Goal: Find contact information: Find contact information

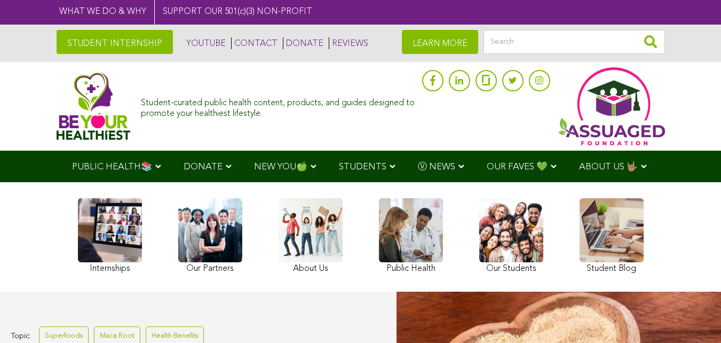
click at [264, 250] on div "Internships Our Partners About Us Public Health Our Students Student Blog" at bounding box center [361, 236] width 577 height 99
click at [238, 42] on link "CONTACT" at bounding box center [254, 43] width 46 height 12
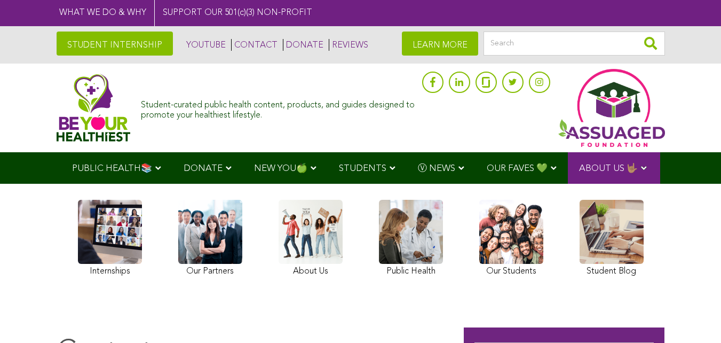
click at [307, 225] on link at bounding box center [311, 240] width 64 height 80
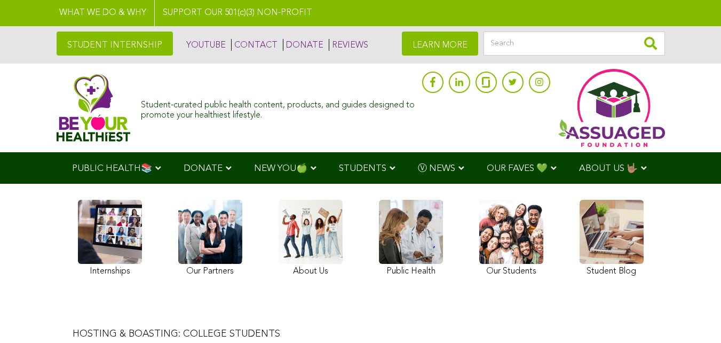
click at [455, 43] on link "LEARN MORE" at bounding box center [440, 43] width 76 height 24
